Goal: Information Seeking & Learning: Learn about a topic

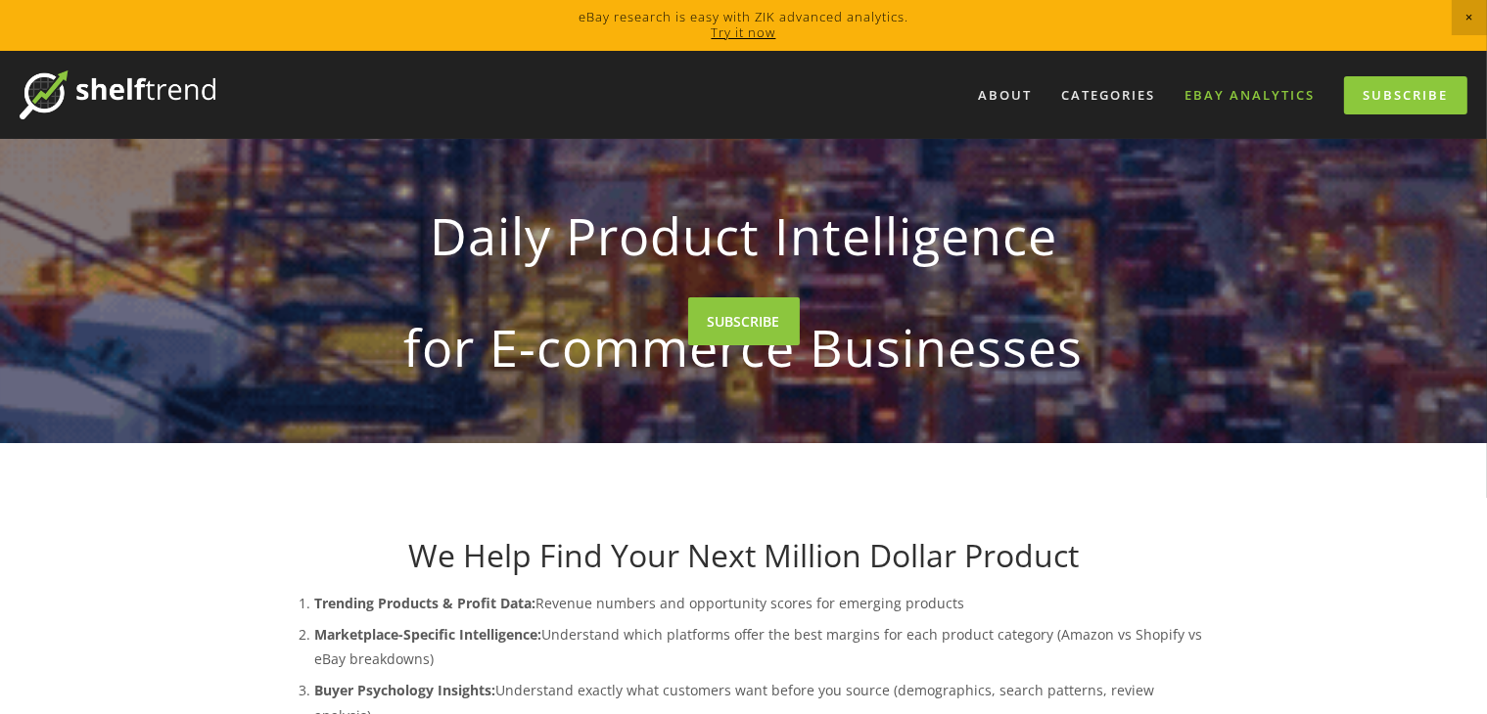
click at [1254, 94] on link "eBay Analytics" at bounding box center [1249, 95] width 156 height 32
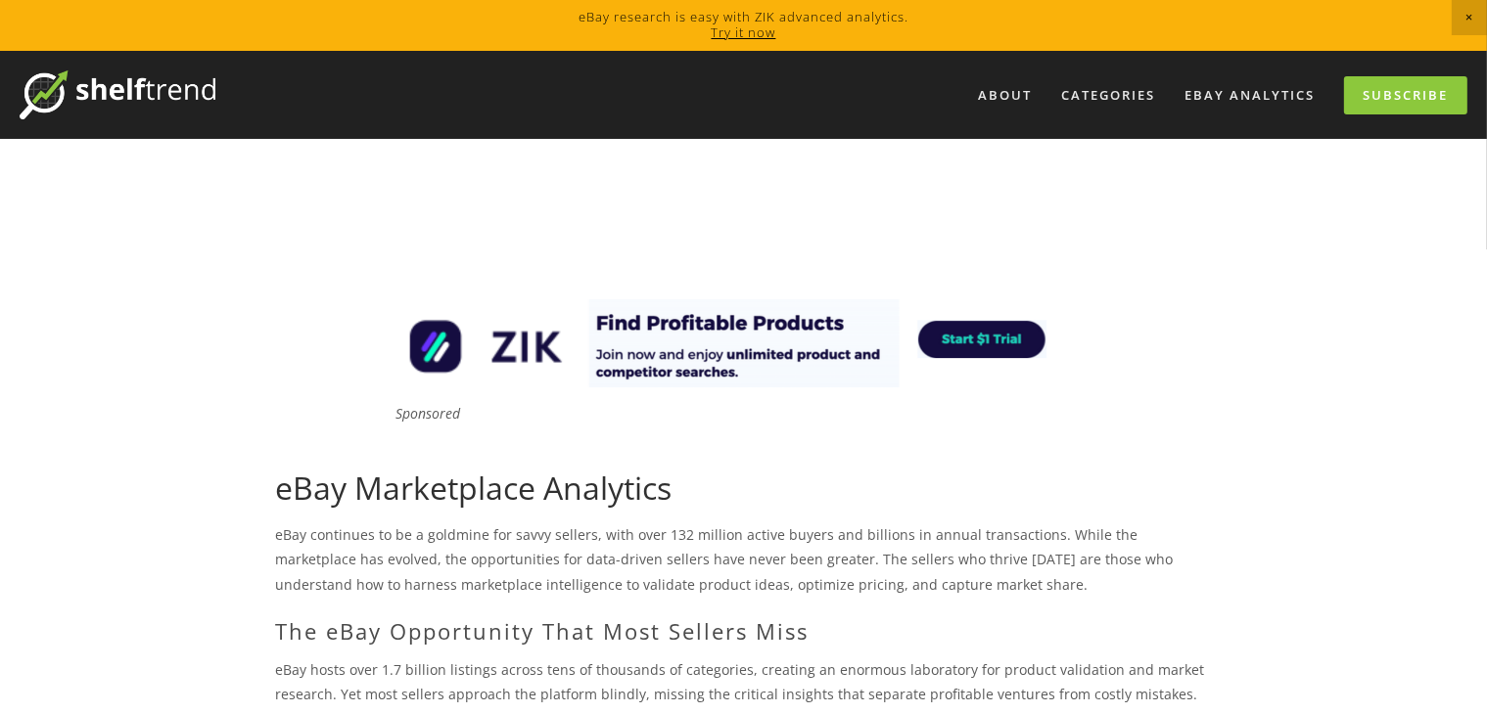
click at [959, 481] on h1 "eBay Marketplace Analytics" at bounding box center [744, 488] width 936 height 37
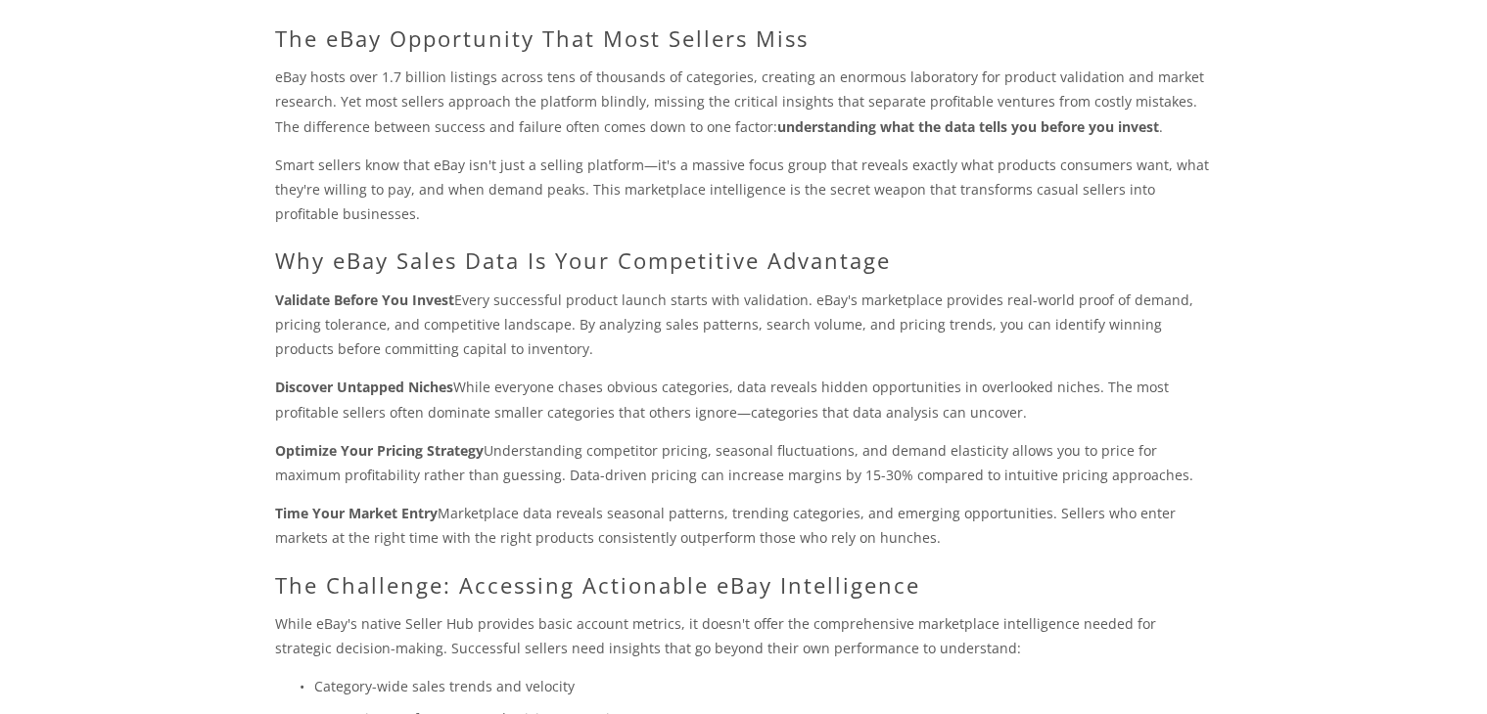
scroll to position [619, 0]
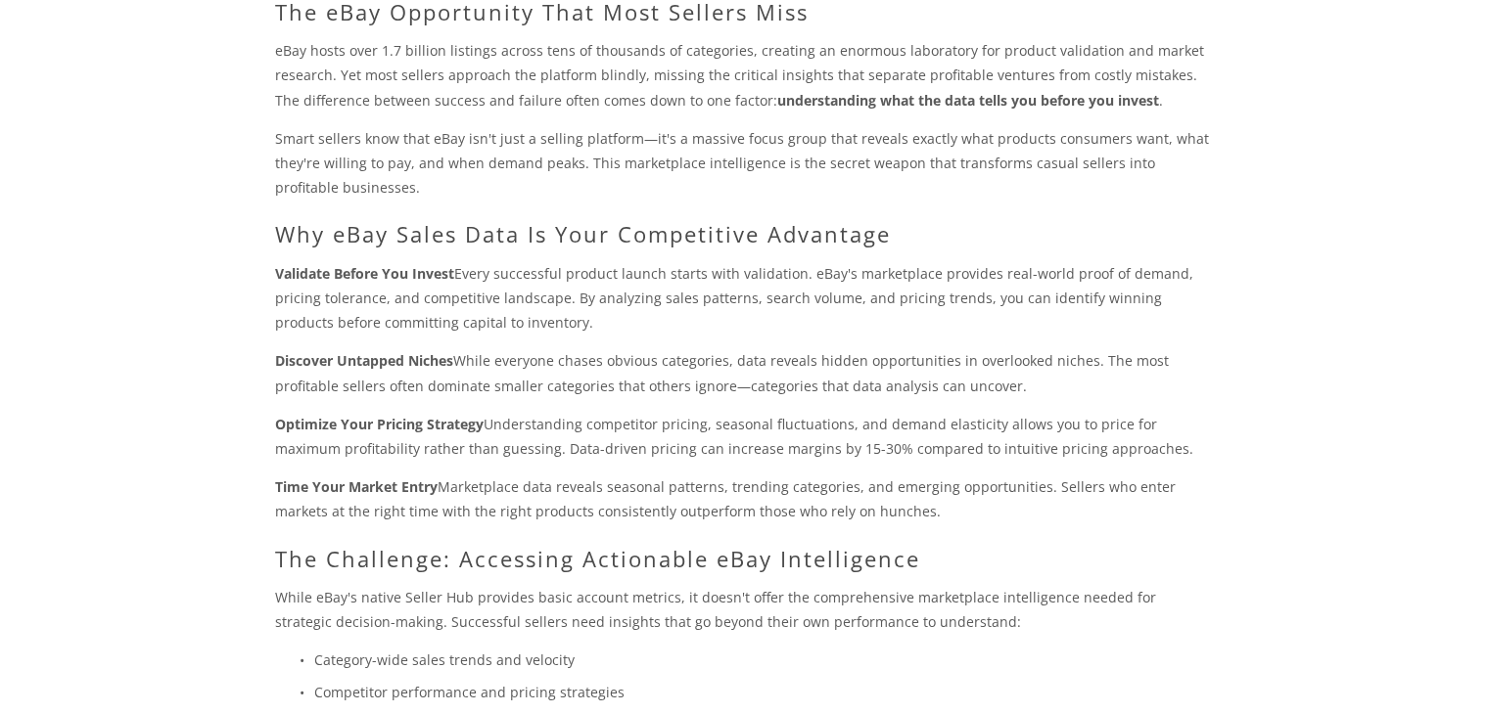
drag, startPoint x: 1502, startPoint y: 385, endPoint x: 1460, endPoint y: 401, distance: 45.3
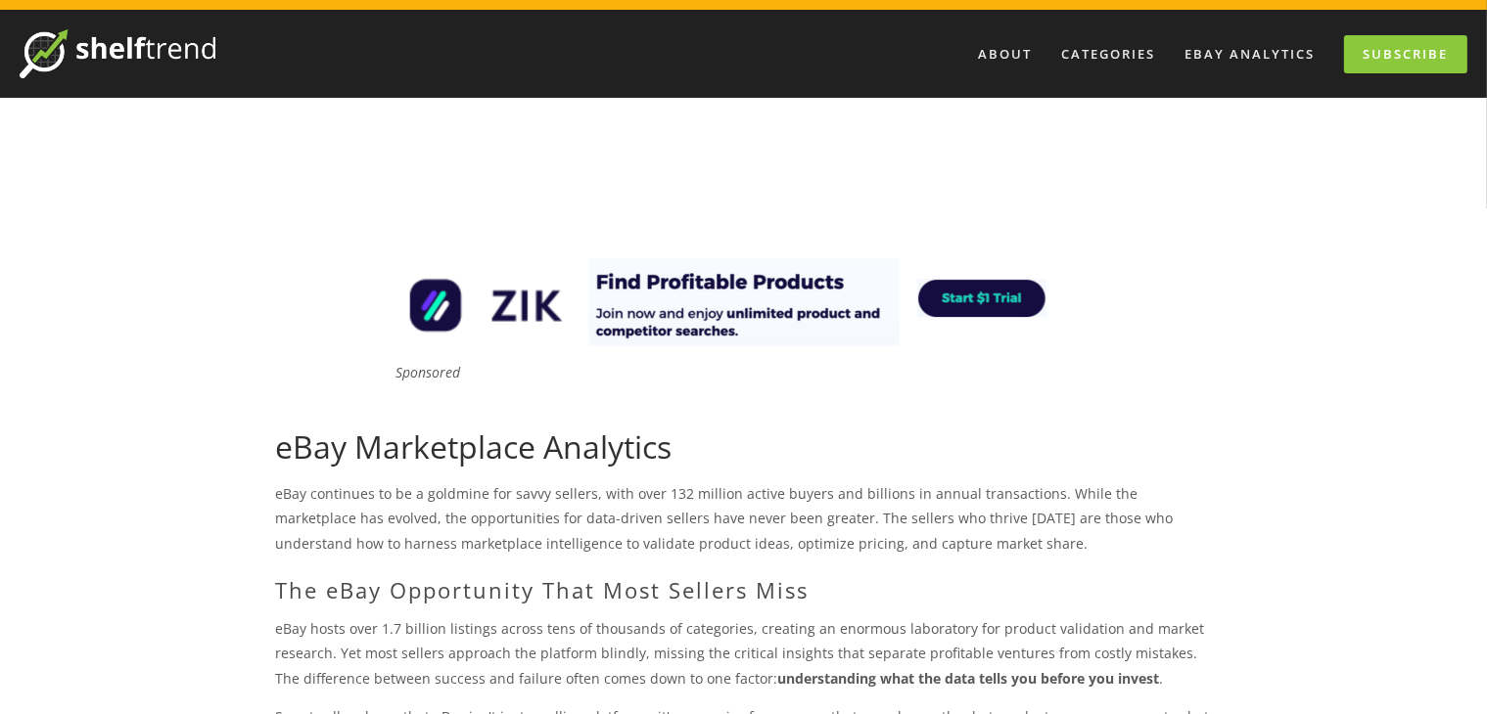
scroll to position [0, 0]
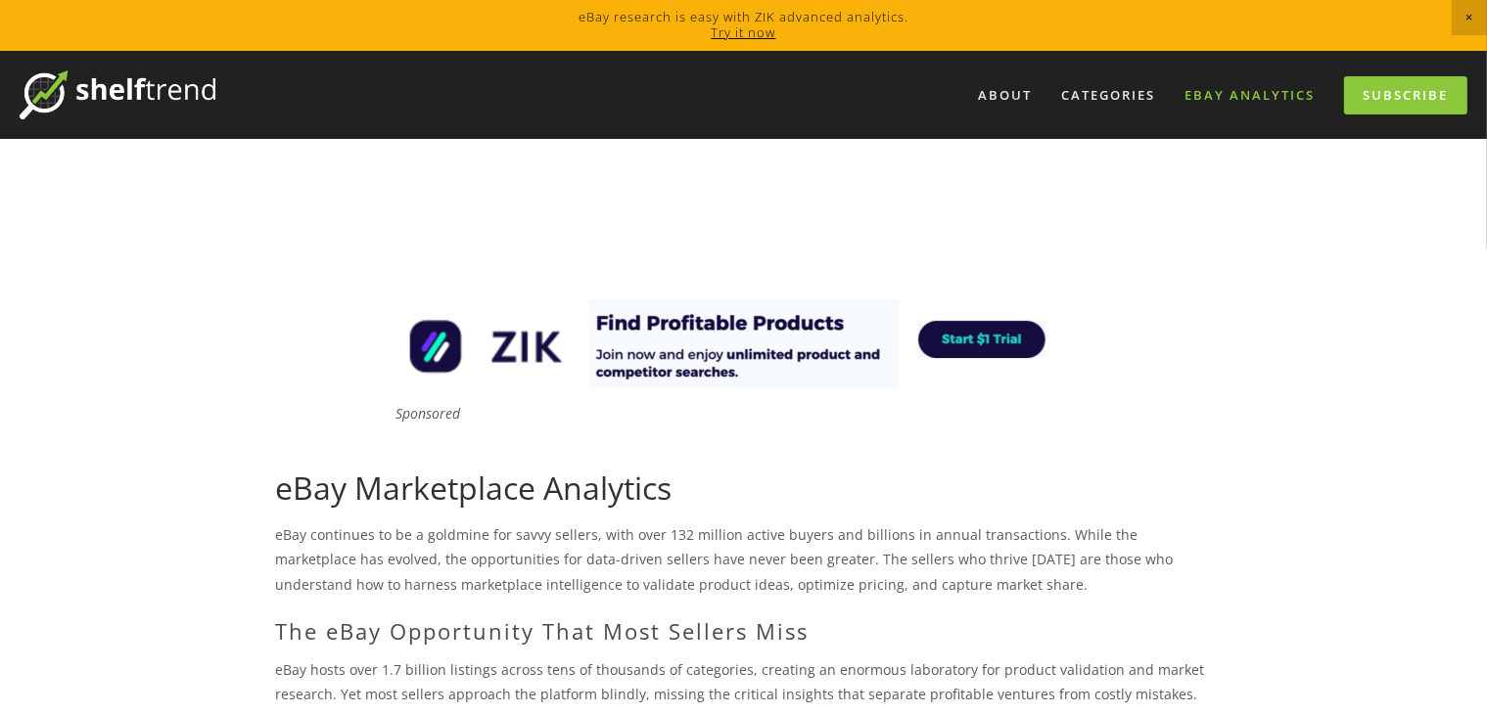
click at [1284, 101] on link "eBay Analytics" at bounding box center [1249, 95] width 156 height 32
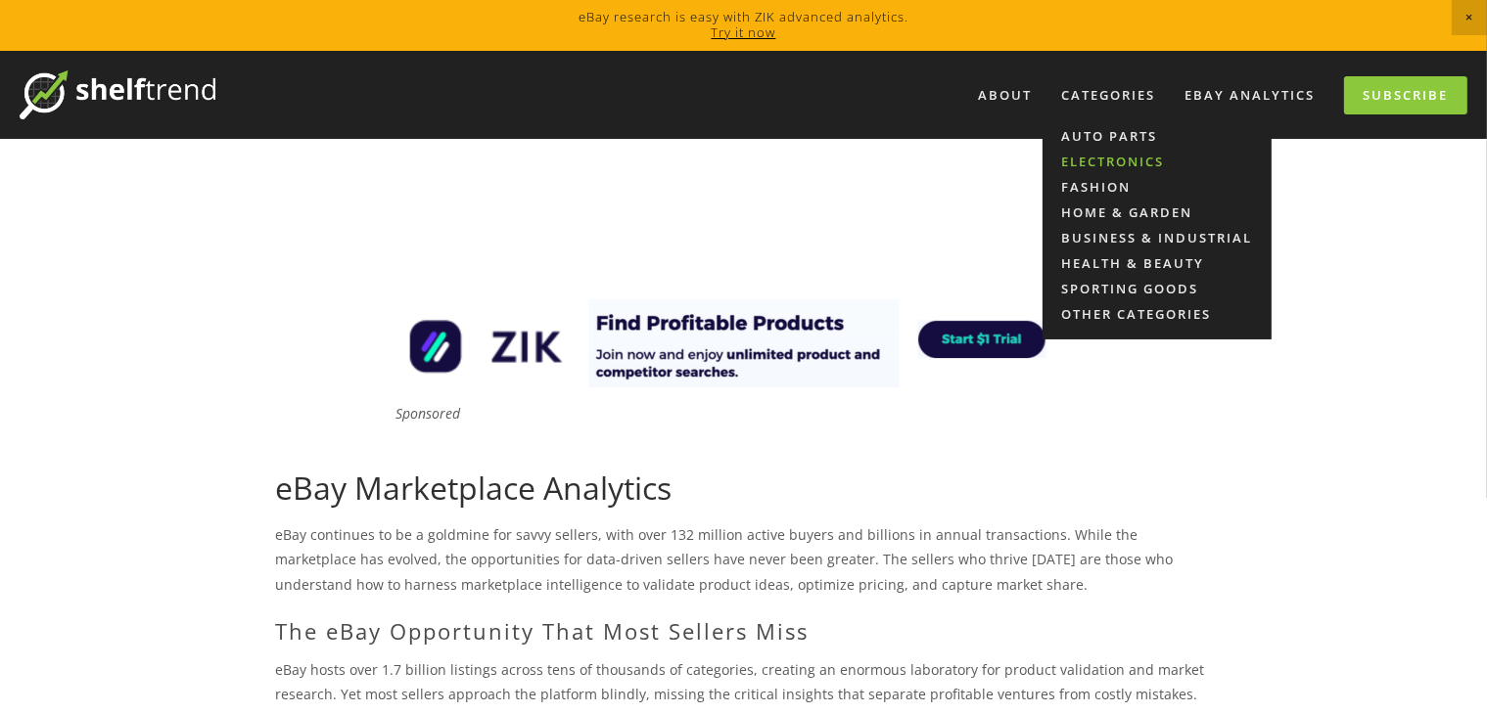
click at [1096, 170] on link "Electronics" at bounding box center [1156, 161] width 229 height 25
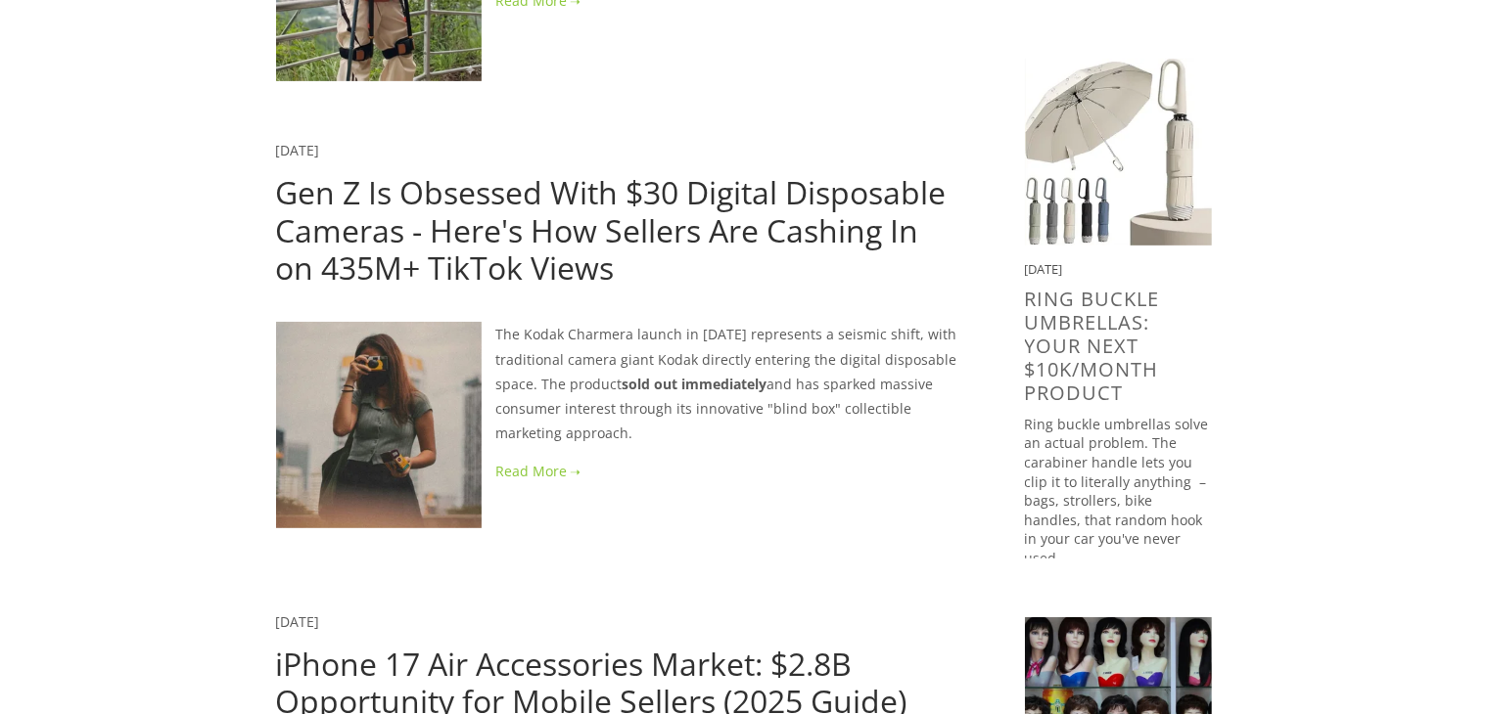
scroll to position [979, 0]
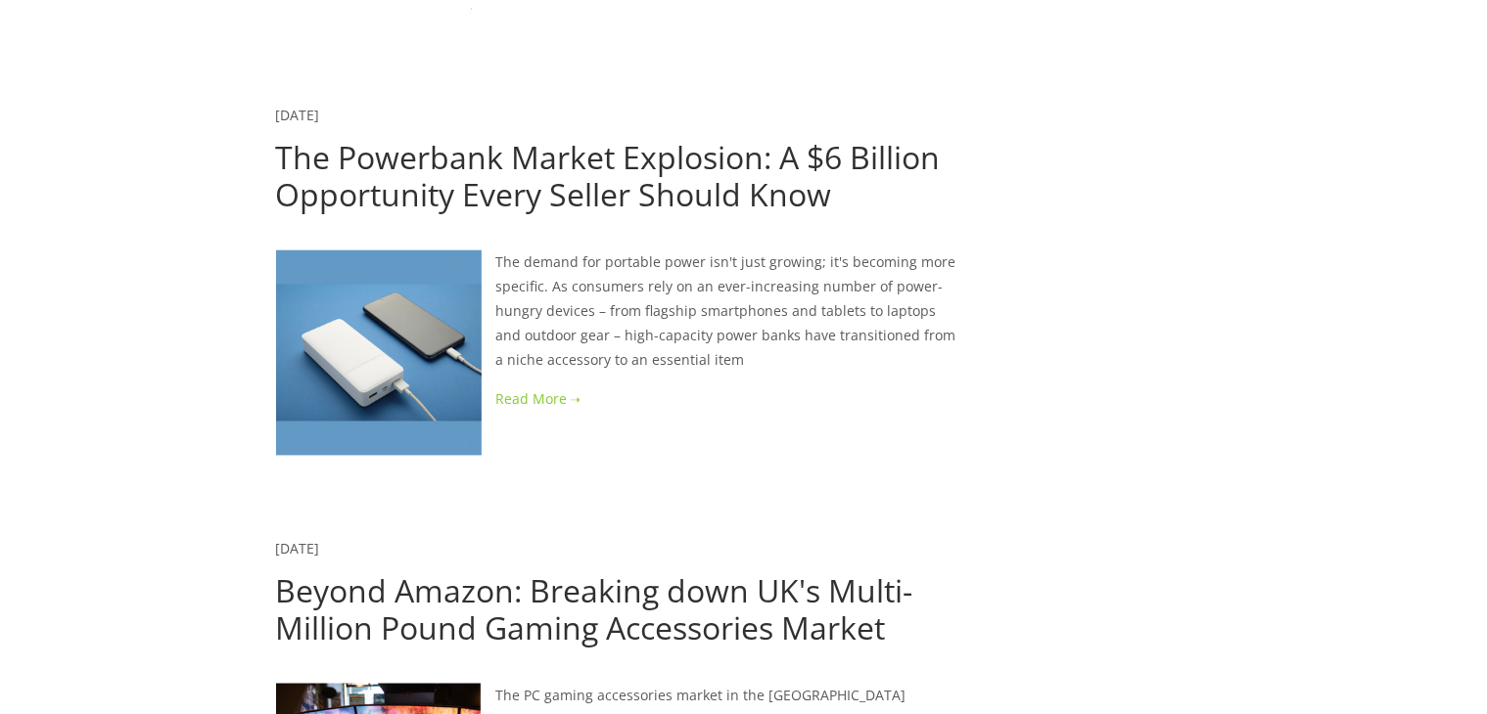
scroll to position [4032, 0]
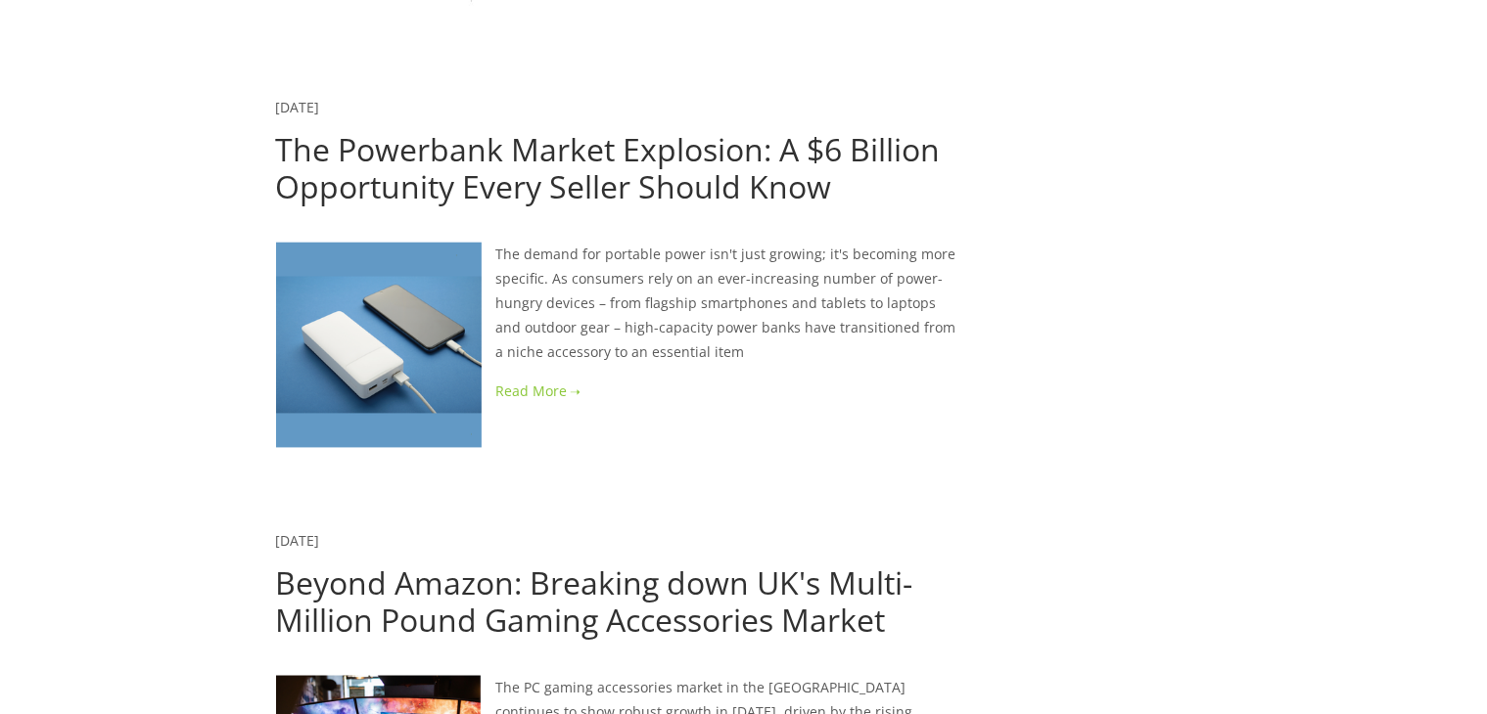
click at [885, 190] on article "Anojan Abel May 22, 2025 The Powerbank Market Explosion: A $6 Billion Opportuni…" at bounding box center [619, 249] width 686 height 308
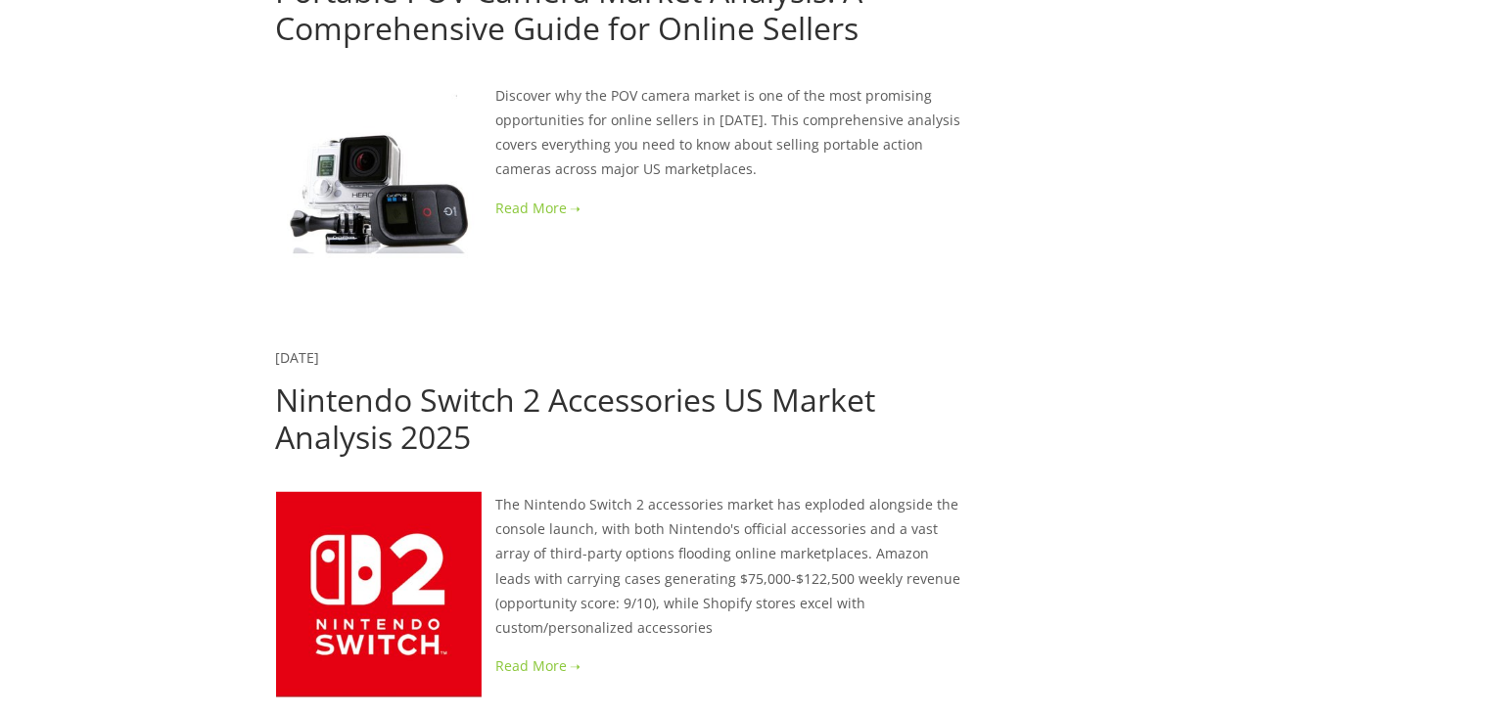
scroll to position [2662, 0]
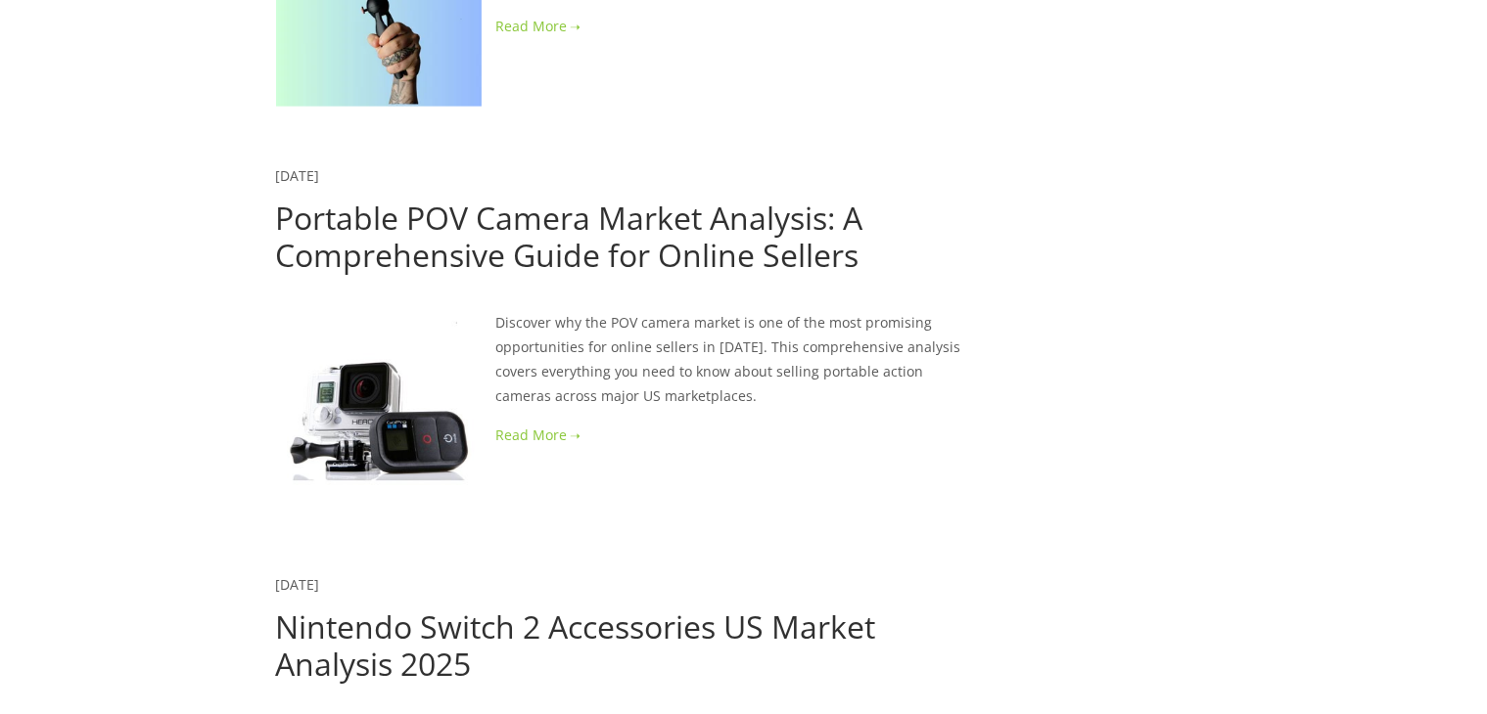
click at [698, 197] on link "Portable POV Camera Market Analysis: A Comprehensive Guide for Online Sellers" at bounding box center [569, 236] width 587 height 79
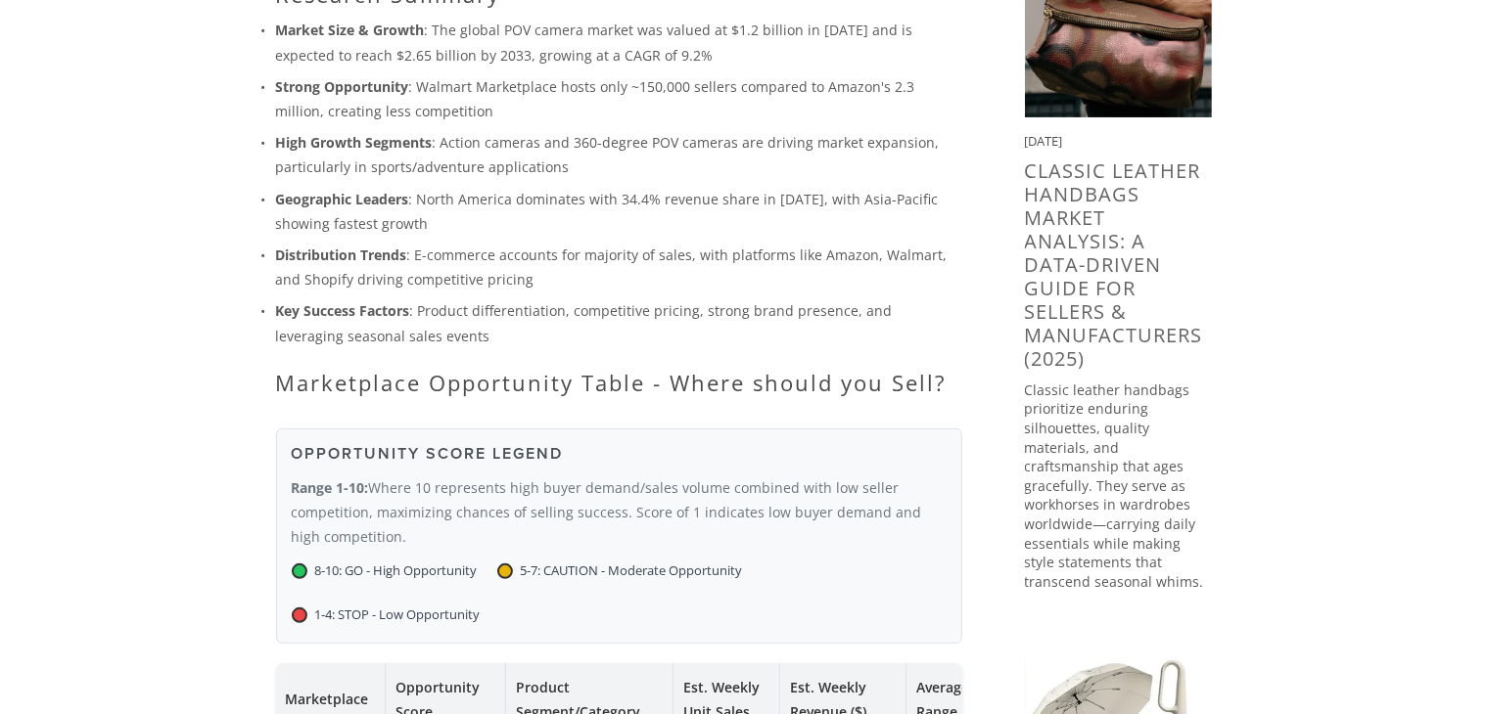
scroll to position [391, 0]
click at [593, 150] on p "High Growth Segments : Action cameras and 360-degree POV cameras are driving ma…" at bounding box center [619, 156] width 686 height 49
